Goal: Check status: Check status

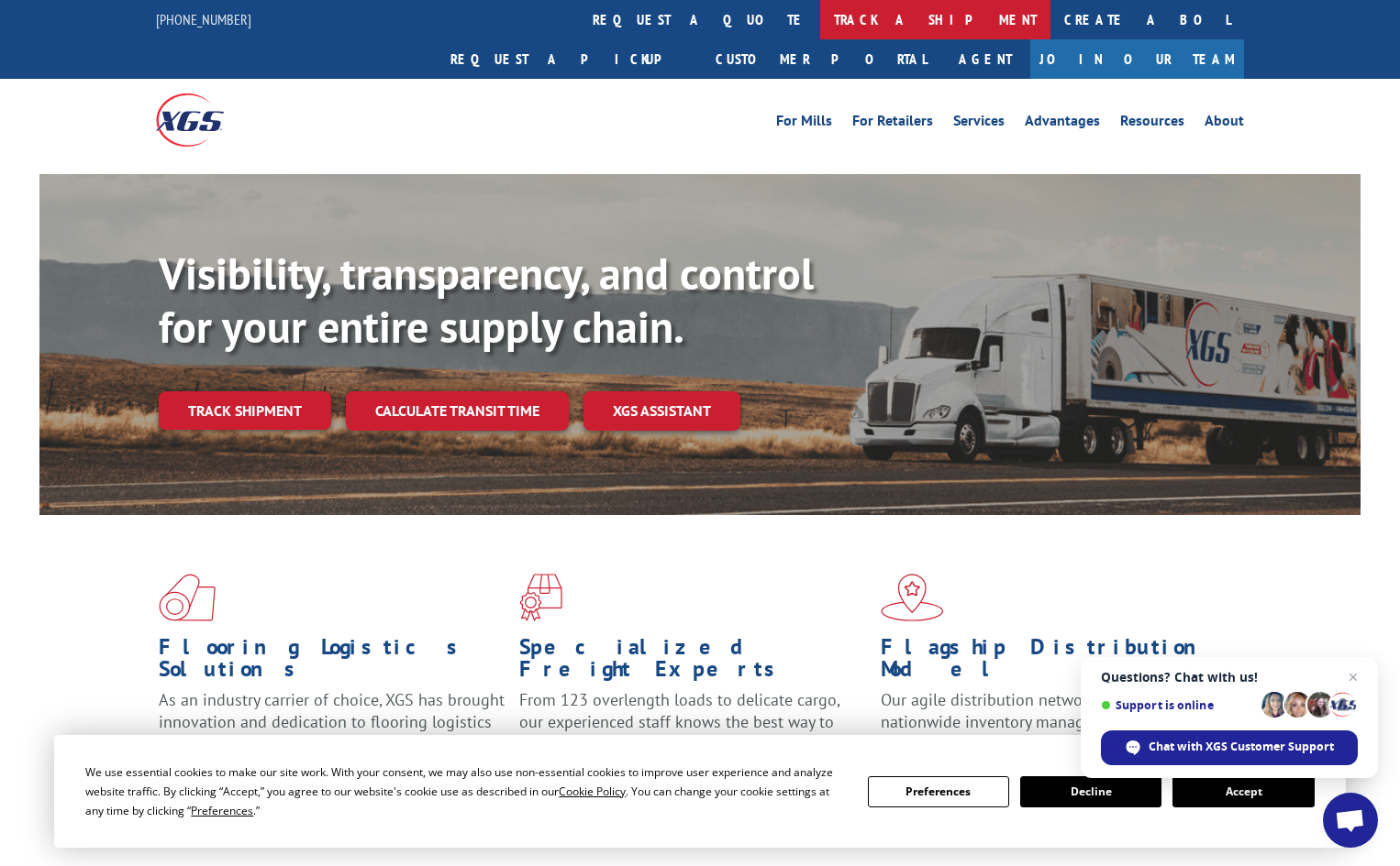
click at [820, 17] on link "track a shipment" at bounding box center [935, 20] width 231 height 39
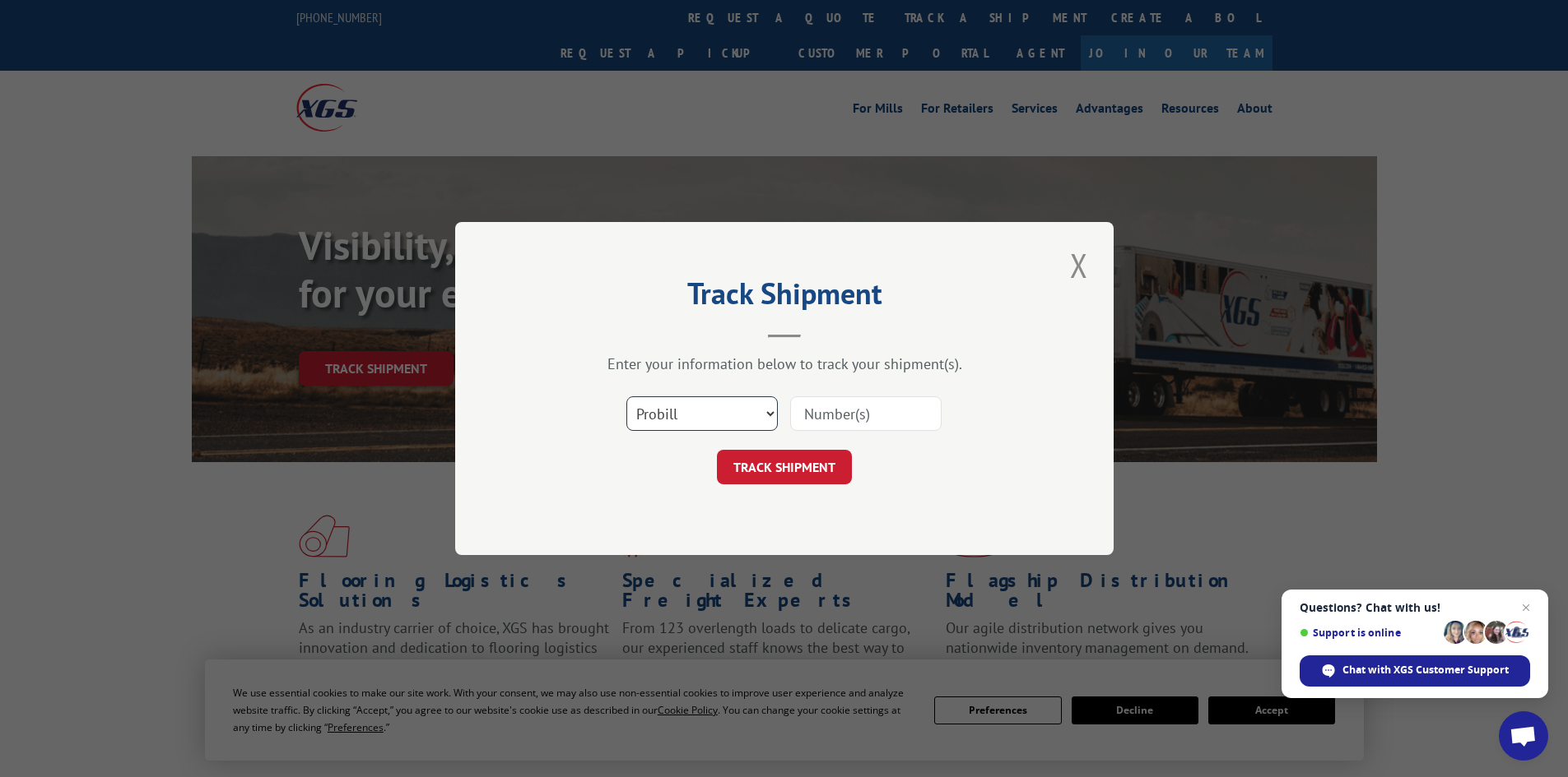
click at [769, 402] on select "Select category... Probill BOL PO" at bounding box center [702, 414] width 152 height 34
select select "bol"
click at [626, 397] on select "Select category... Probill BOL PO" at bounding box center [702, 414] width 152 height 34
click at [843, 409] on input at bounding box center [866, 414] width 152 height 34
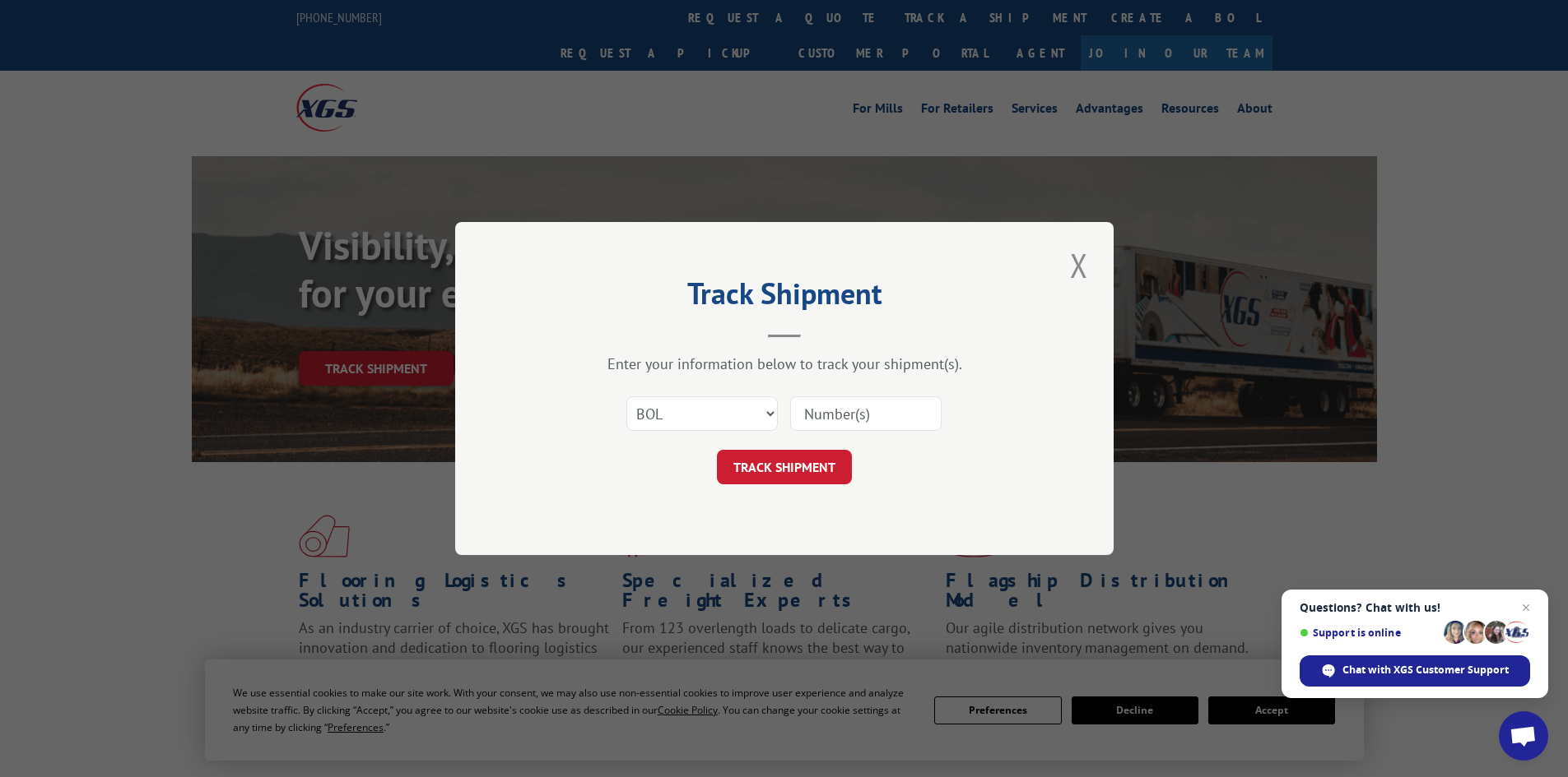
paste input "4856093"
type input "4856093"
click at [799, 475] on button "TRACK SHIPMENT" at bounding box center [784, 467] width 135 height 34
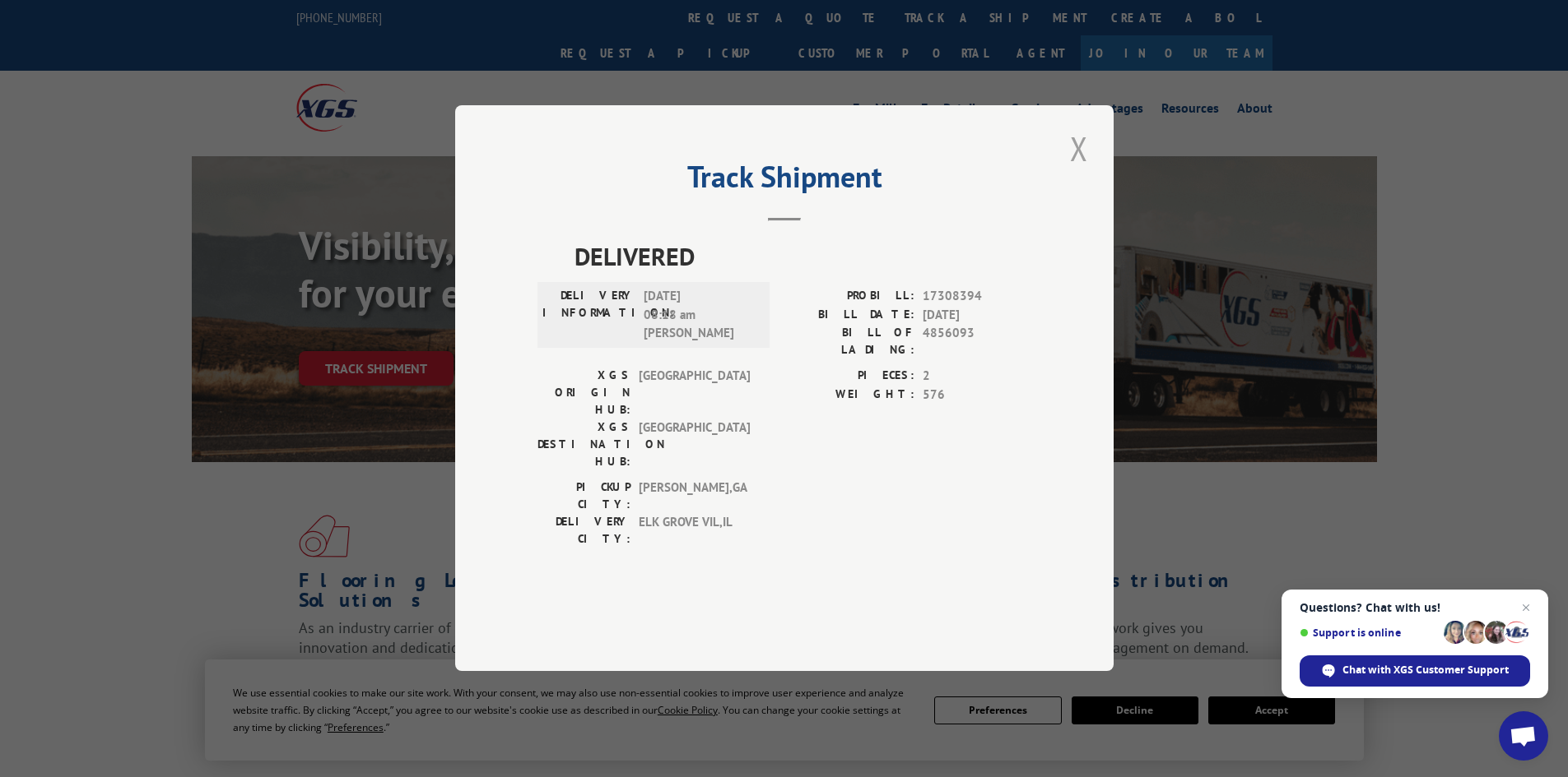
click at [1075, 171] on button "Close modal" at bounding box center [1079, 148] width 28 height 45
